Goal: Navigation & Orientation: Find specific page/section

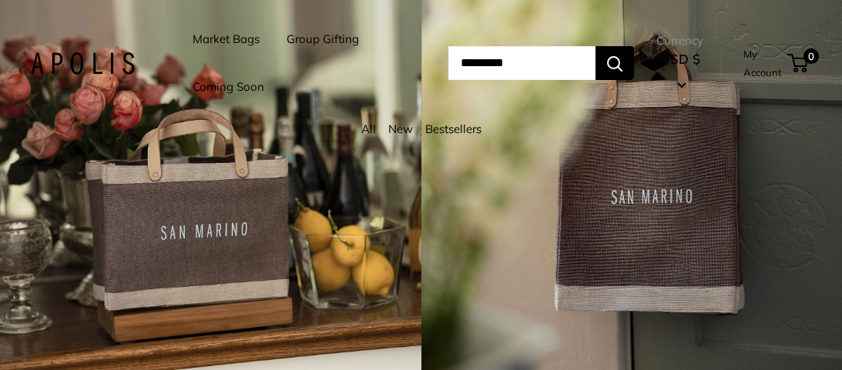
click at [427, 369] on div "4 / 7" at bounding box center [631, 185] width 421 height 370
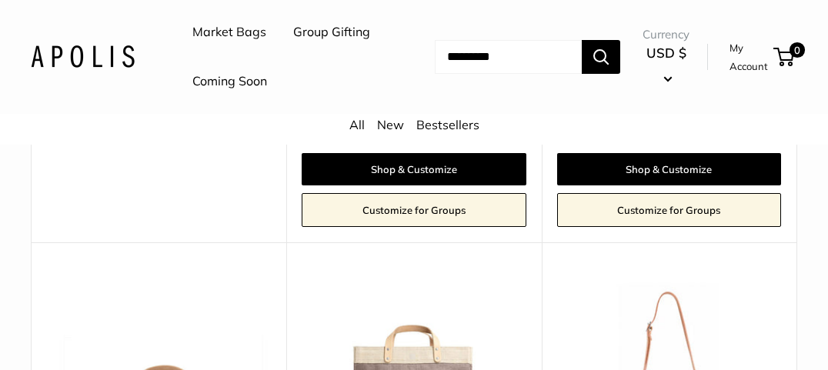
scroll to position [1541, 0]
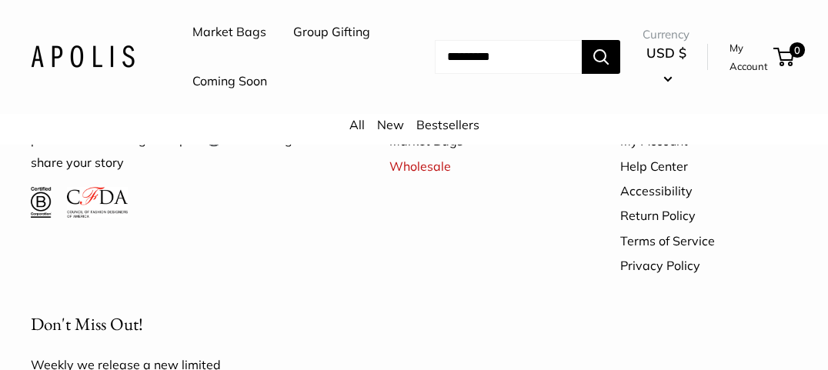
click at [631, 145] on div "All New Bestsellers" at bounding box center [414, 129] width 828 height 31
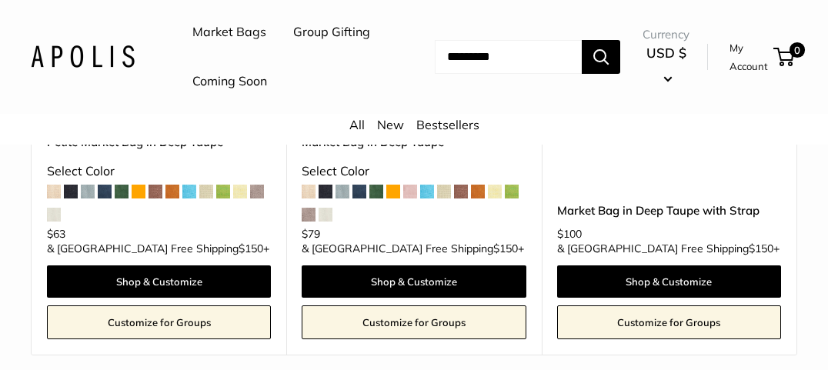
scroll to position [1501, 0]
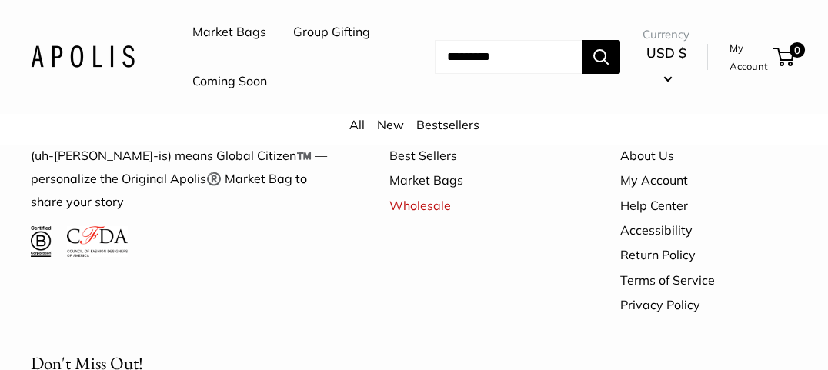
click at [93, 145] on div "All New Bestsellers" at bounding box center [414, 129] width 828 height 31
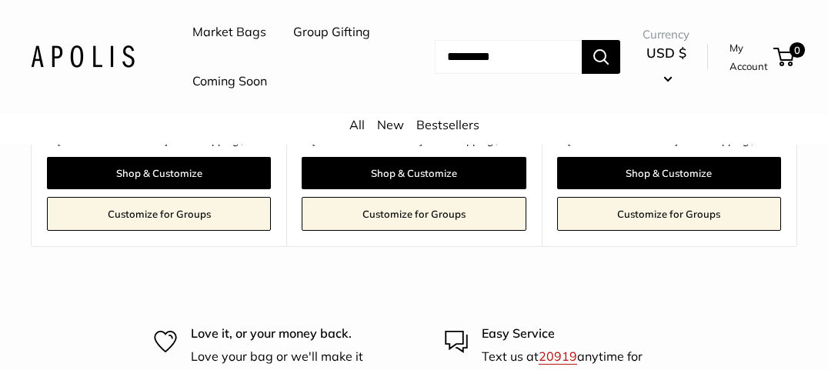
scroll to position [943, 0]
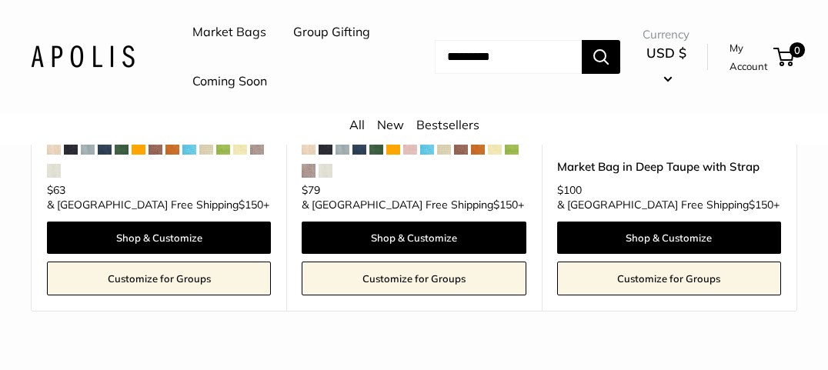
click at [205, 145] on div "All New Bestsellers" at bounding box center [414, 129] width 828 height 31
click at [604, 74] on button "Search" at bounding box center [601, 57] width 38 height 34
